Goal: Information Seeking & Learning: Check status

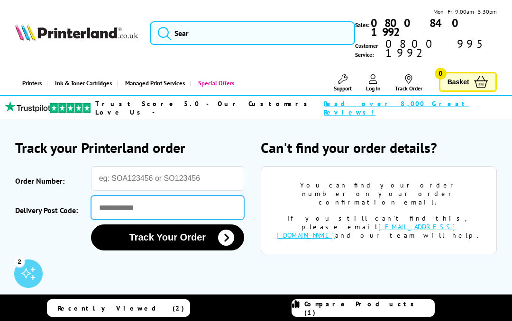
click at [108, 196] on input "Delivery Post Code:" at bounding box center [167, 208] width 153 height 24
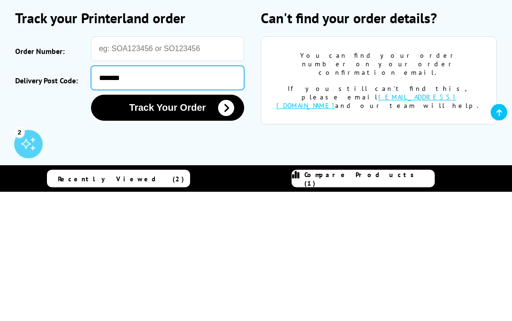
type input "*******"
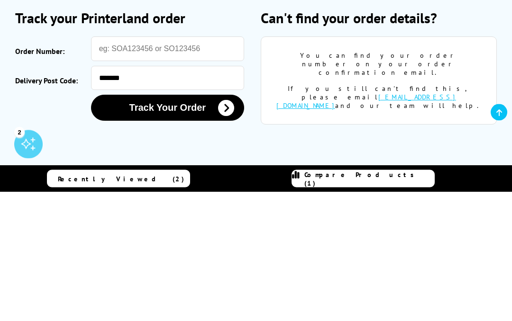
click at [192, 225] on button "Track Your Order" at bounding box center [167, 238] width 153 height 26
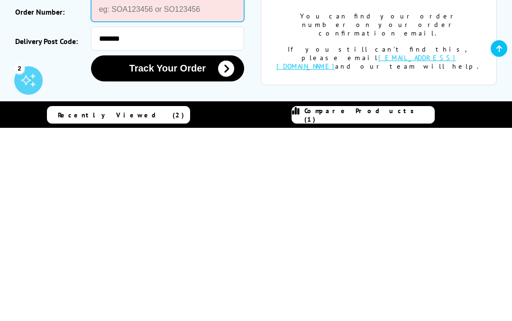
scroll to position [64, 0]
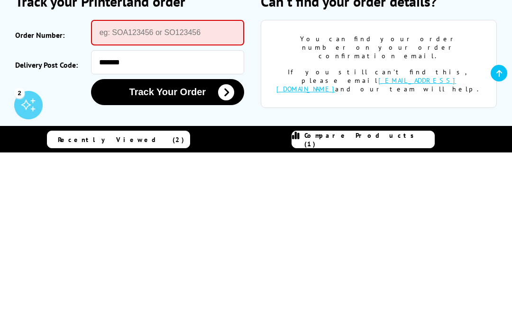
click at [239, 248] on button "Track Your Order" at bounding box center [167, 261] width 153 height 26
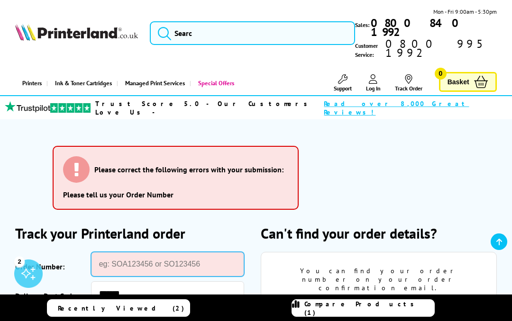
scroll to position [186, 0]
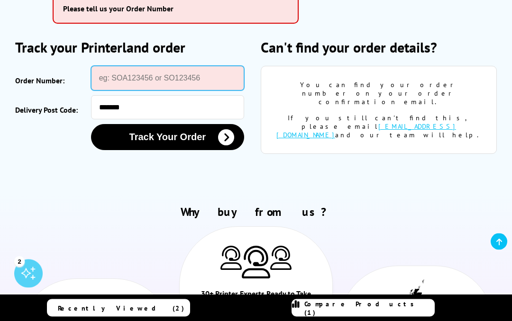
paste input "SOA2996916"
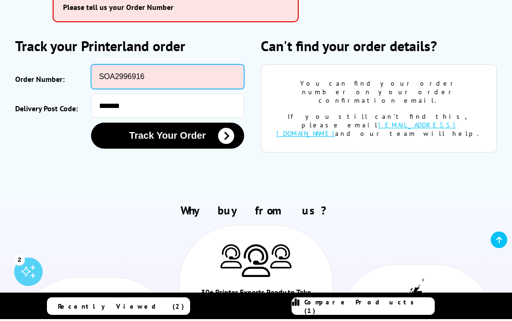
type input "SOA2996916"
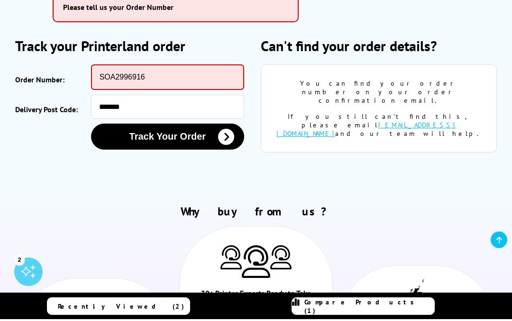
click at [230, 131] on icon "submit" at bounding box center [226, 139] width 16 height 16
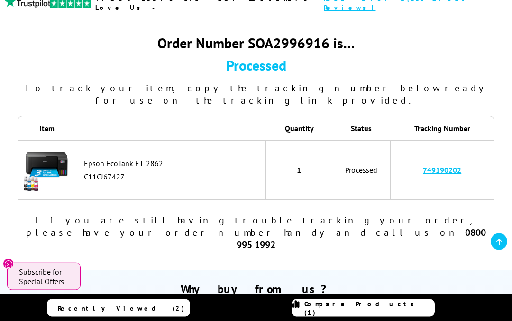
scroll to position [105, 0]
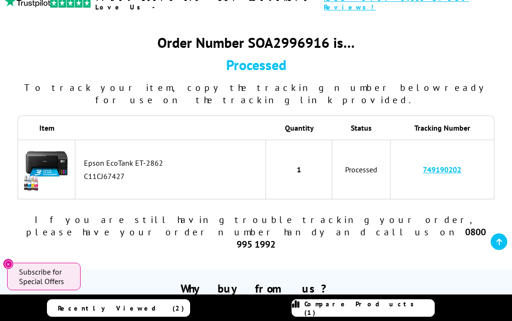
click at [434, 165] on link "749190202" at bounding box center [442, 169] width 38 height 9
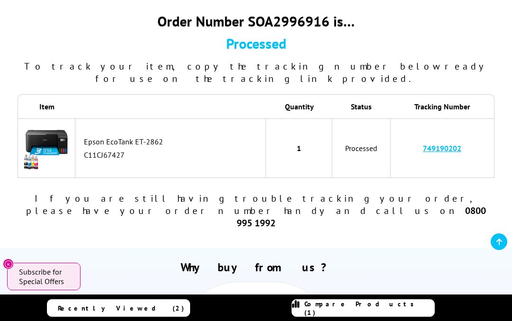
click at [446, 144] on link "749190202" at bounding box center [442, 148] width 38 height 9
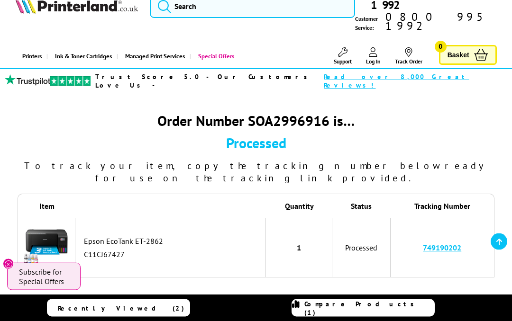
scroll to position [0, 0]
